Goal: Check status: Check status

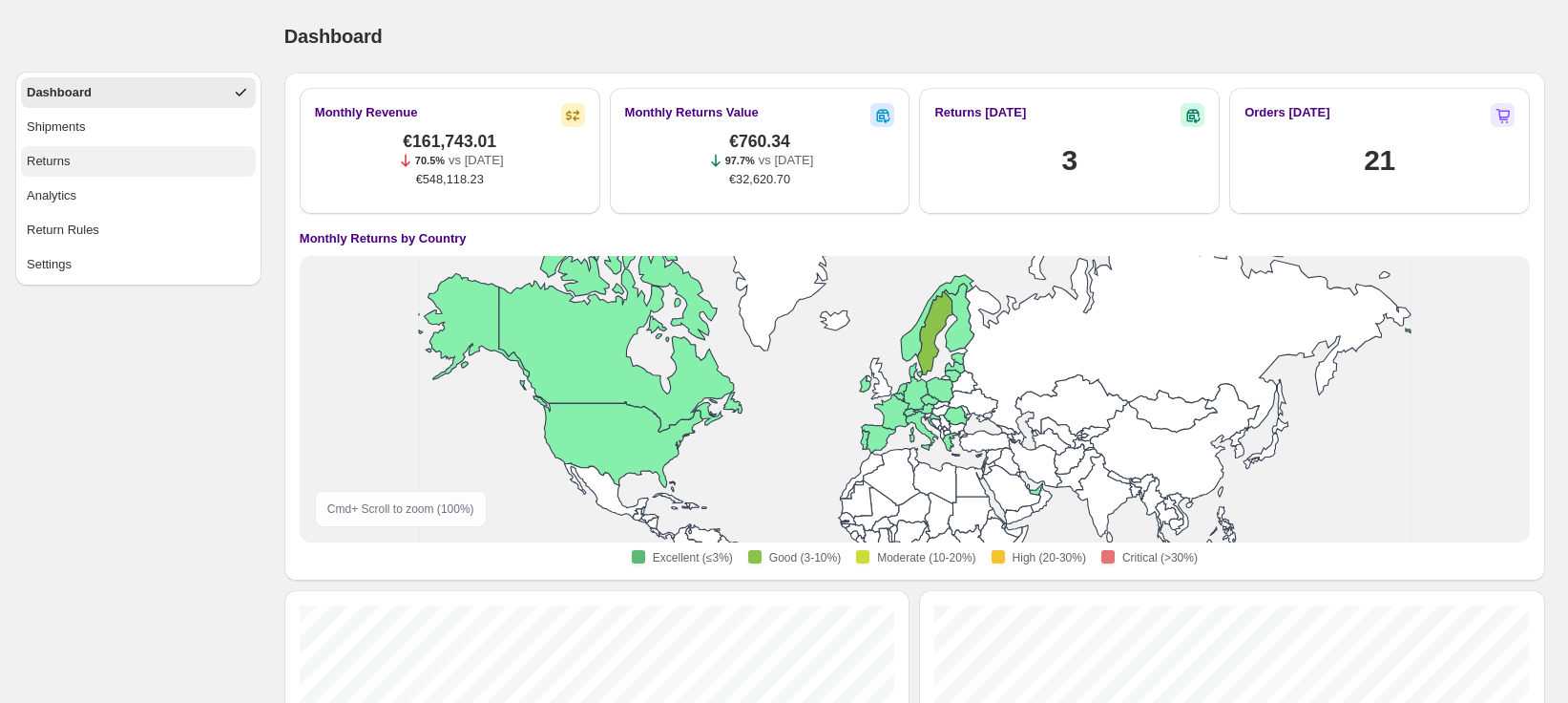
click at [61, 162] on div "Returns" at bounding box center [49, 161] width 44 height 19
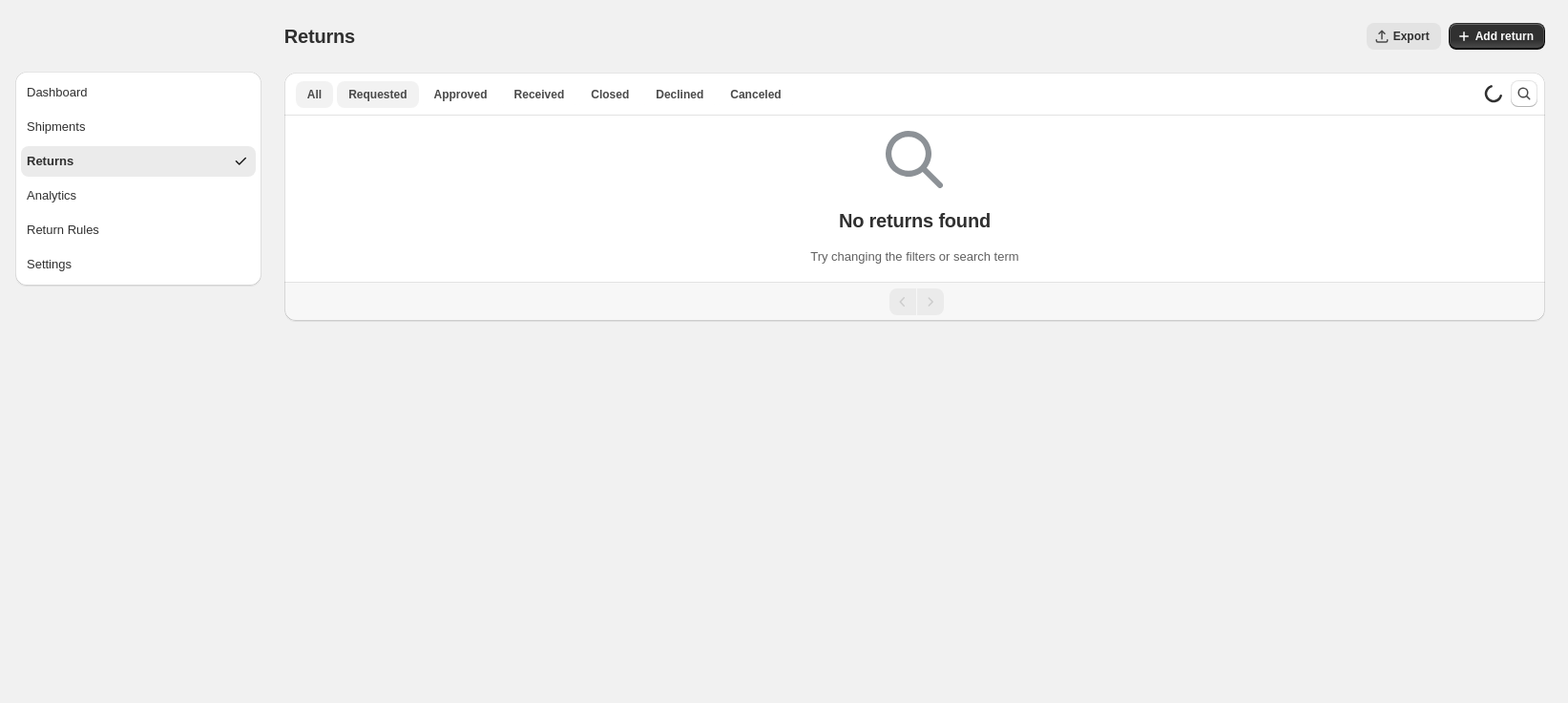
click at [378, 97] on span "Requested" at bounding box center [377, 94] width 59 height 15
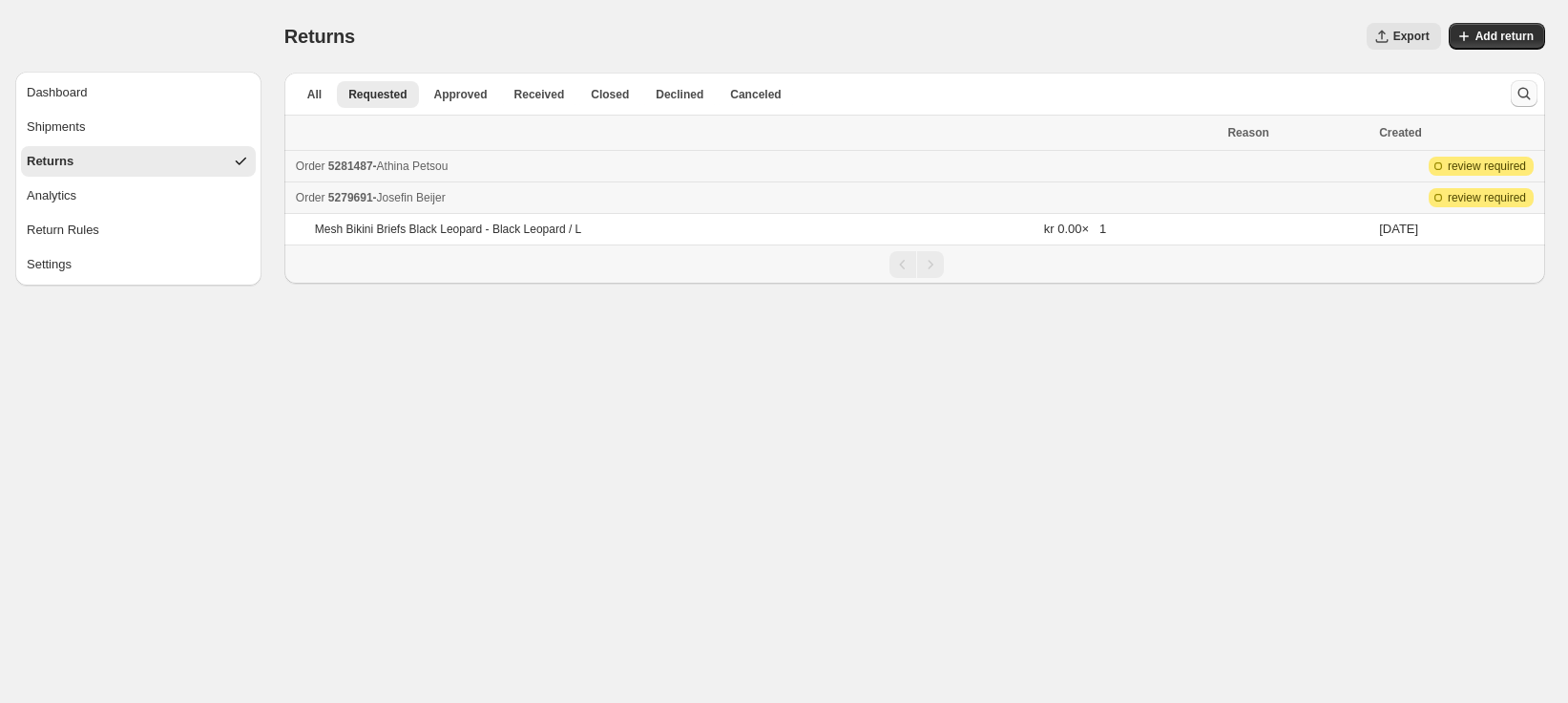
click at [1526, 91] on icon "Search and filter results" at bounding box center [1525, 93] width 19 height 19
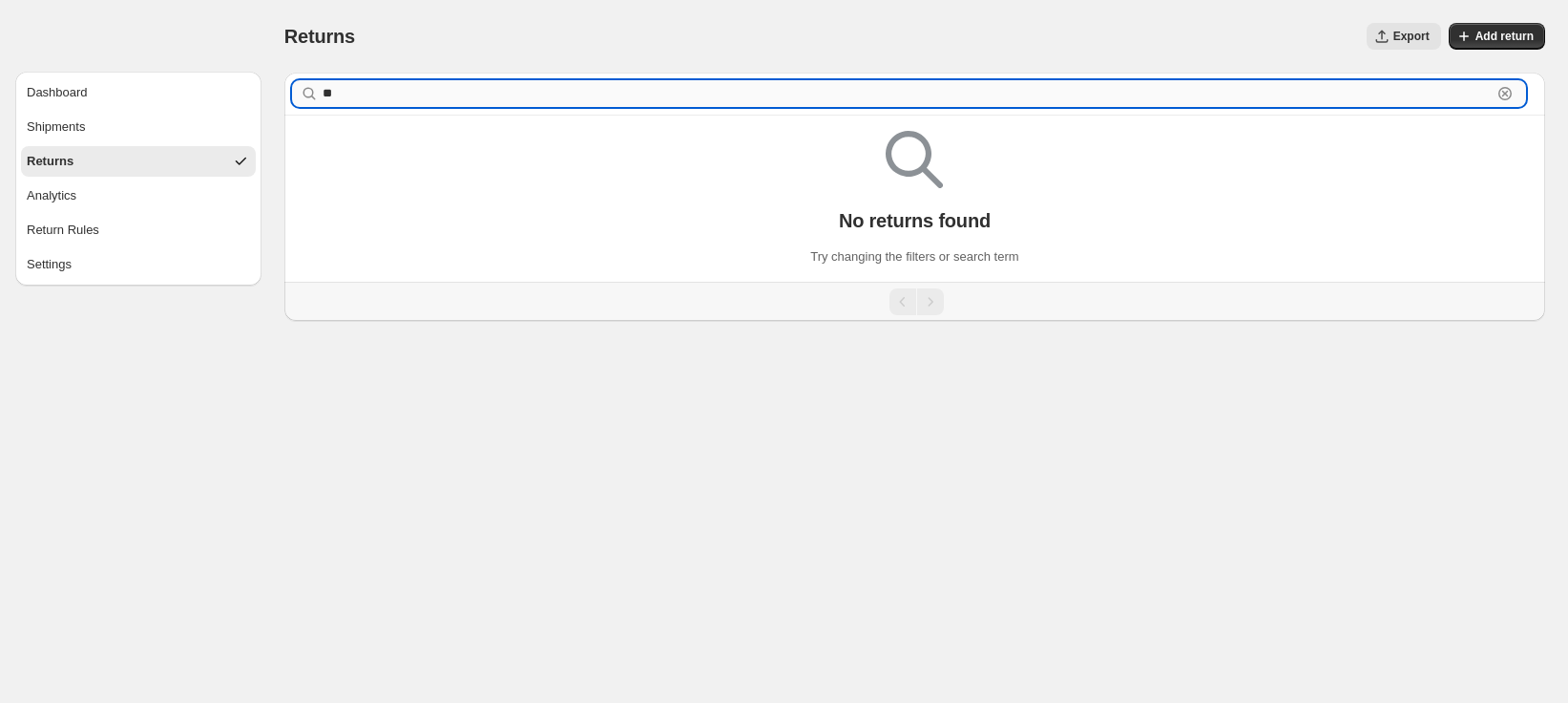
click at [414, 97] on input "**" at bounding box center [907, 93] width 1170 height 27
type input "*"
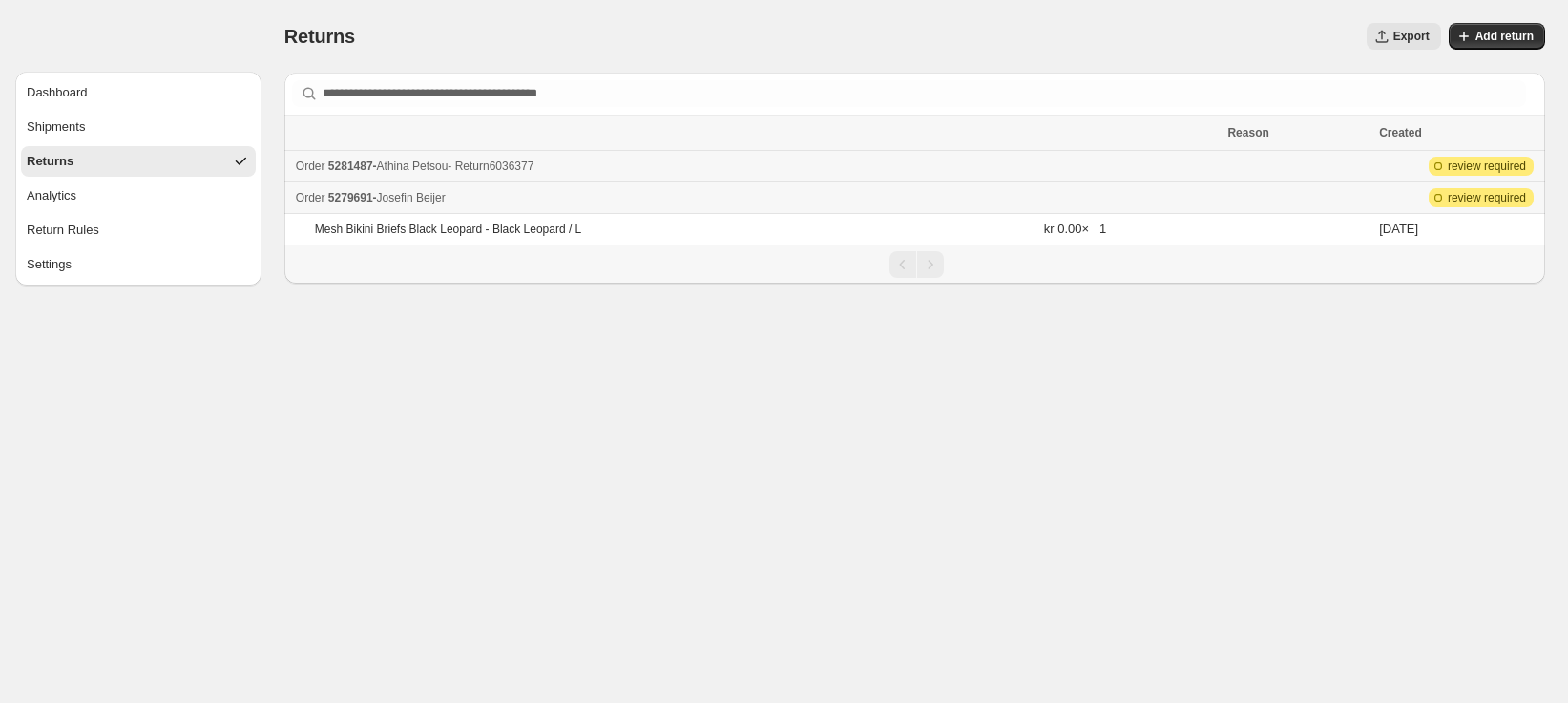
click at [350, 168] on span "5281487" at bounding box center [350, 166] width 45 height 13
click at [347, 198] on span "5279691" at bounding box center [350, 198] width 45 height 13
